Goal: Use online tool/utility: Use online tool/utility

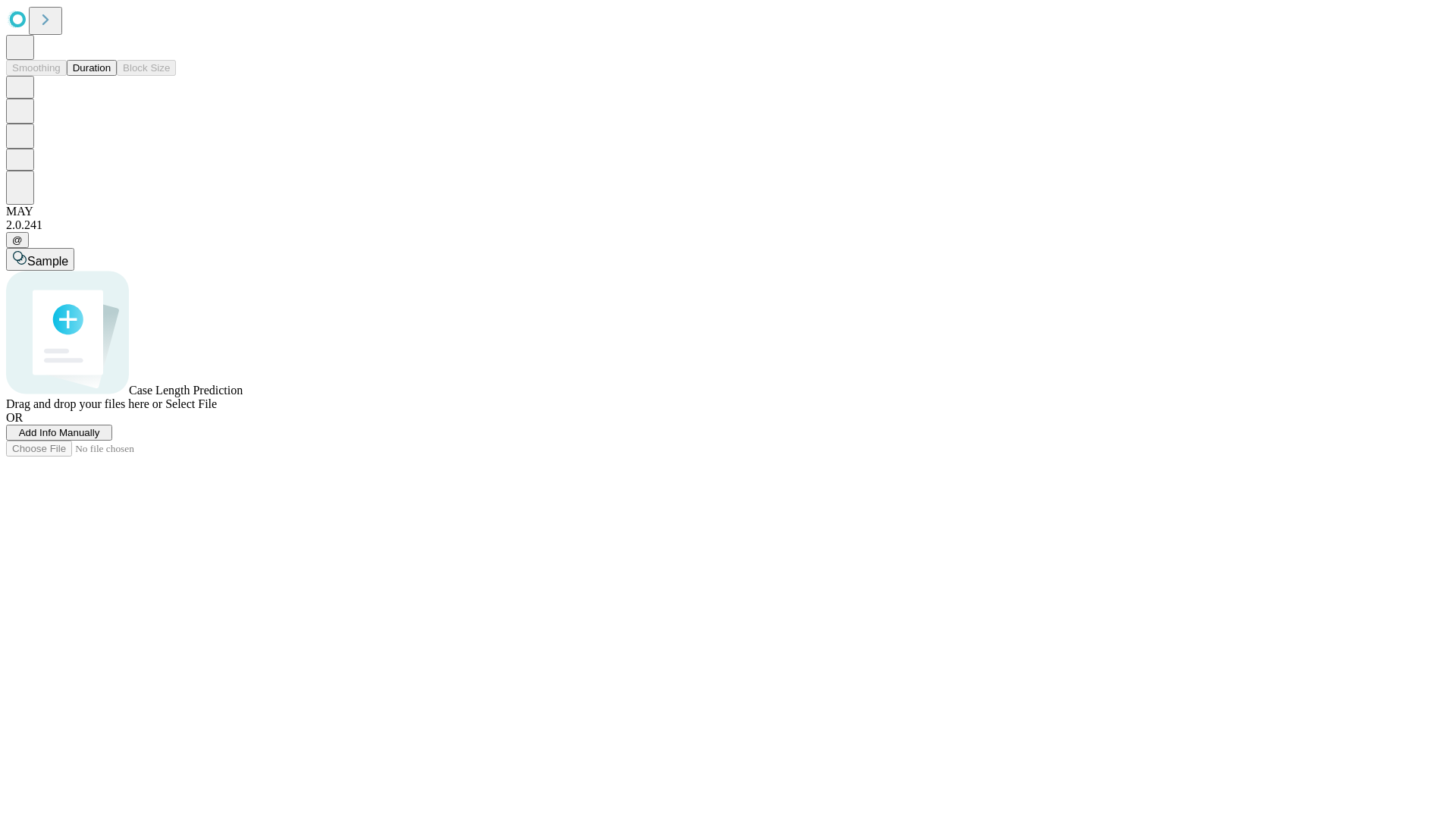
click at [110, 76] on button "Duration" at bounding box center [92, 68] width 50 height 16
click at [217, 410] on span "Select File" at bounding box center [191, 403] width 51 height 13
